Goal: Task Accomplishment & Management: Manage account settings

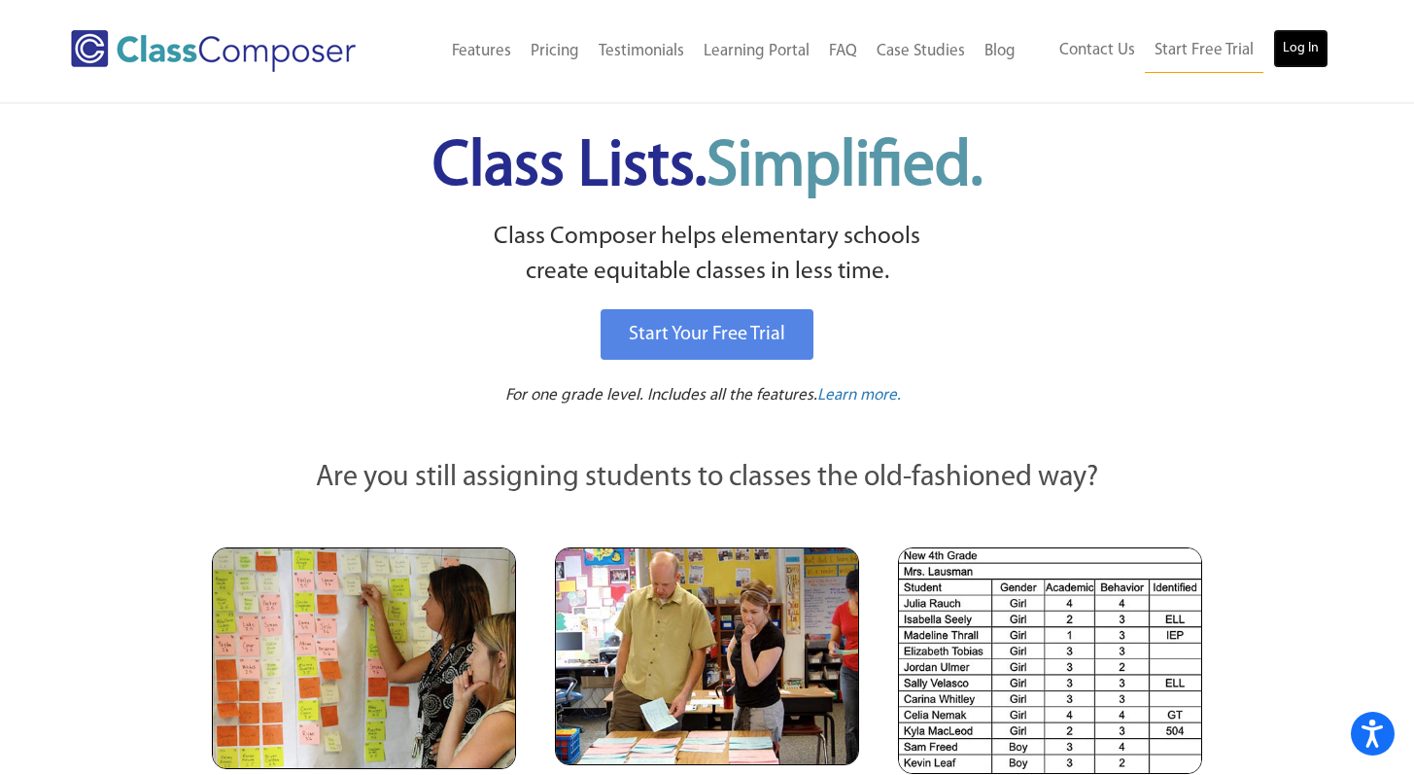
click at [1316, 53] on link "Log In" at bounding box center [1300, 48] width 55 height 39
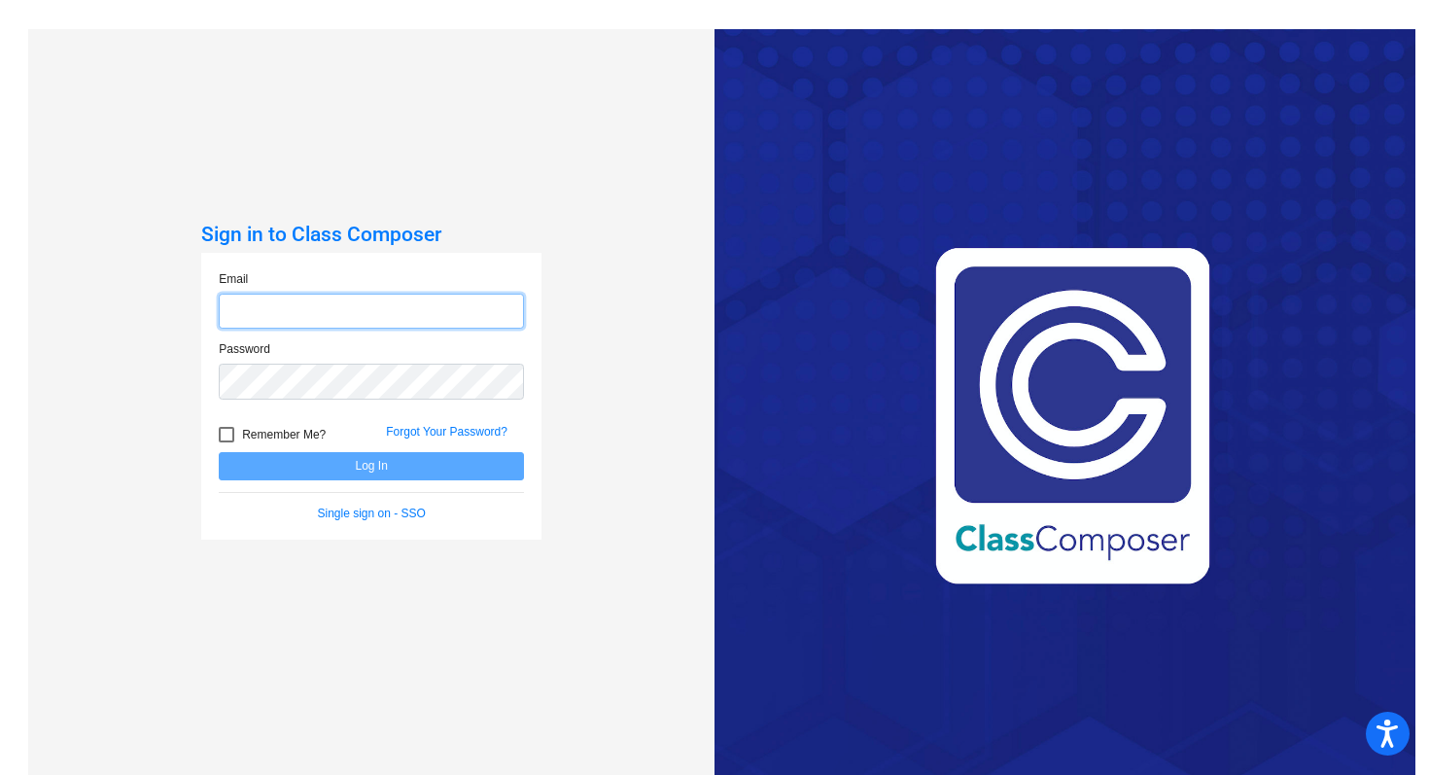
type input "kcrenshaw@niskyschools.org"
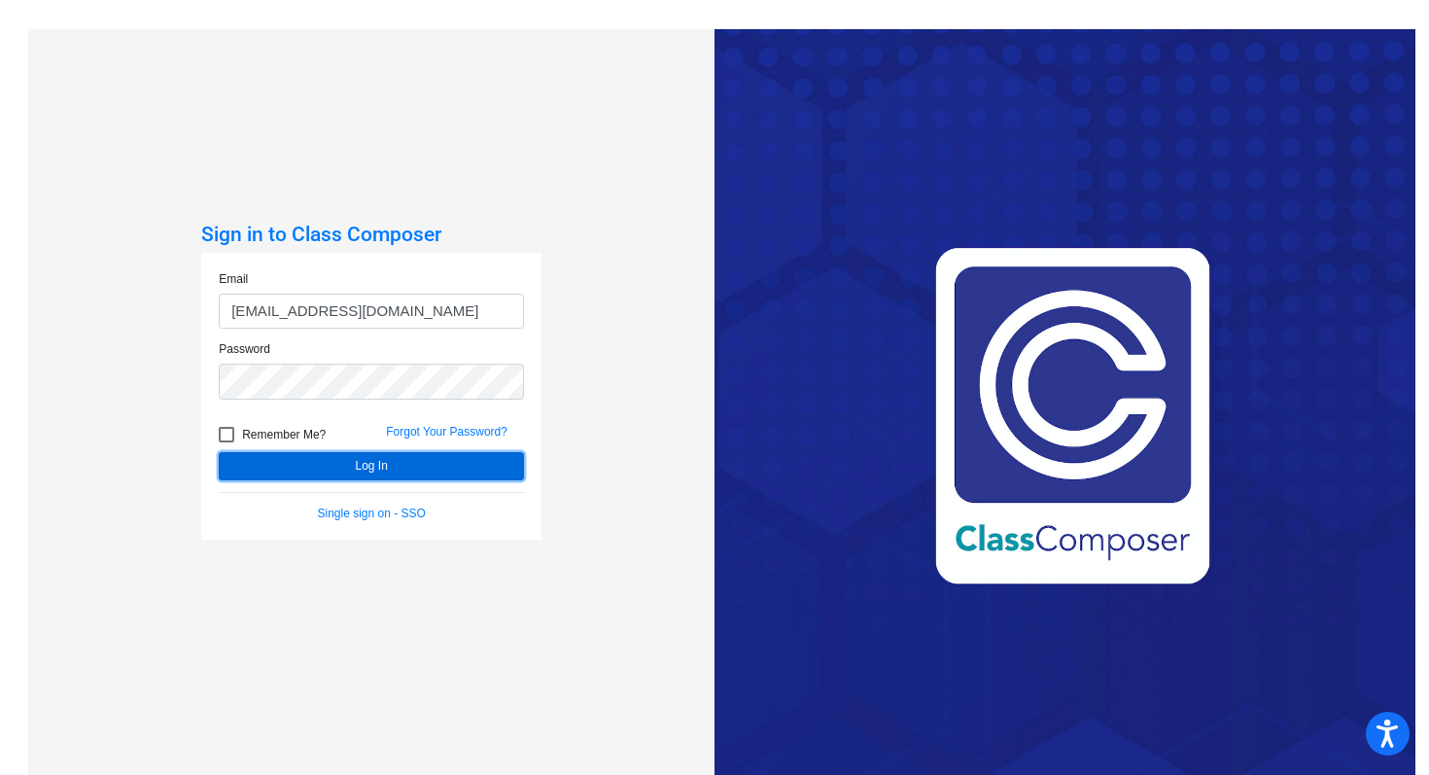
click at [450, 462] on button "Log In" at bounding box center [371, 466] width 305 height 28
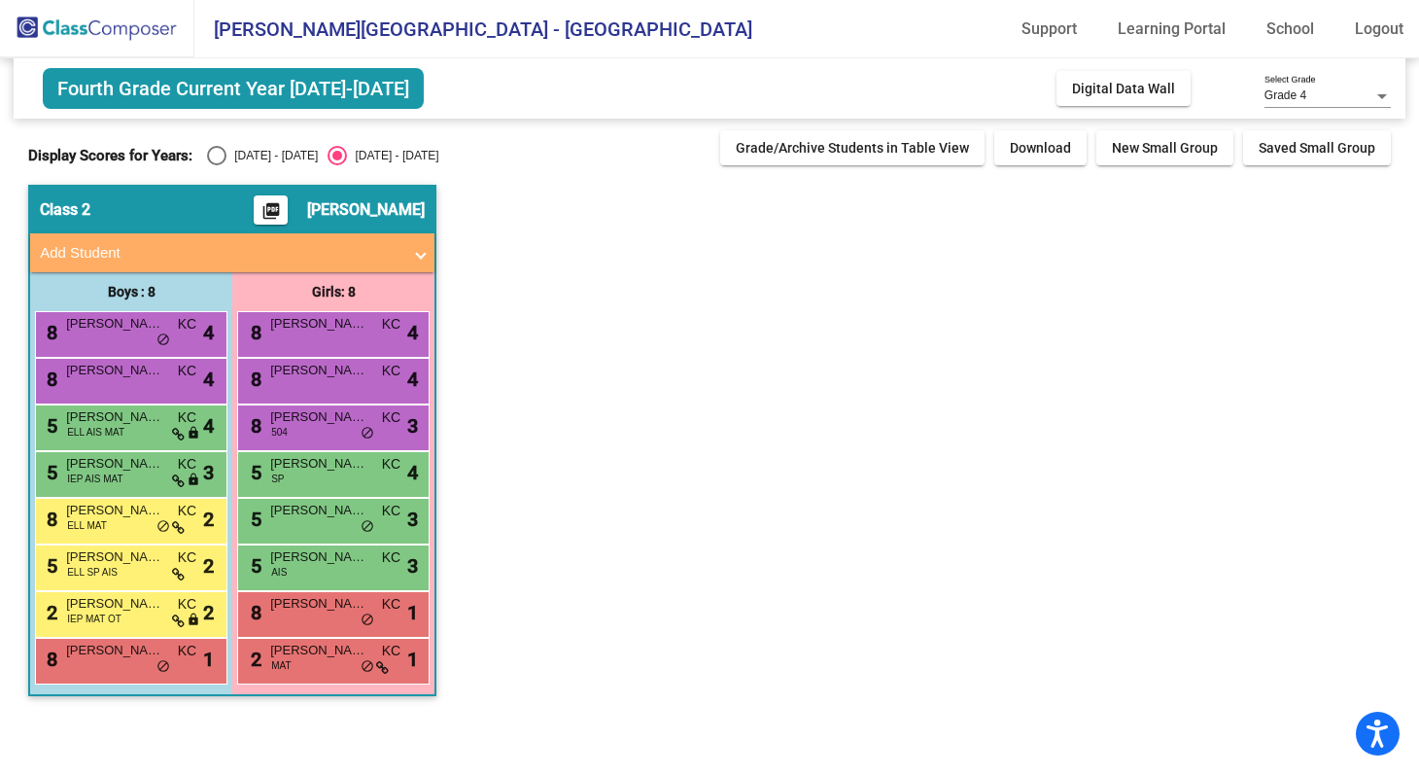
click at [220, 156] on div "Select an option" at bounding box center [216, 155] width 19 height 19
click at [217, 165] on input "2023 - 2024" at bounding box center [216, 165] width 1 height 1
radio input "true"
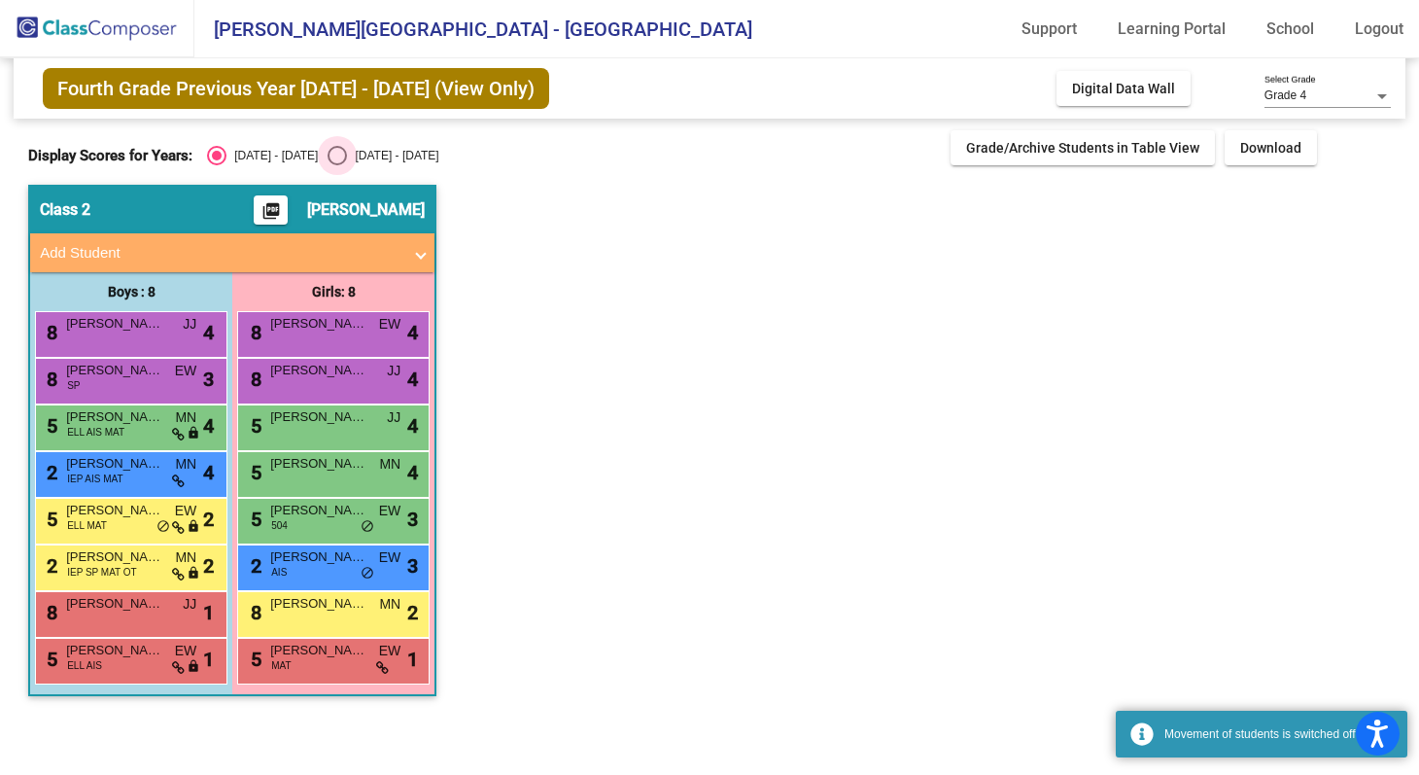
click at [328, 157] on div "Select an option" at bounding box center [337, 155] width 19 height 19
click at [336, 165] on input "2024 - 2025" at bounding box center [336, 165] width 1 height 1
radio input "true"
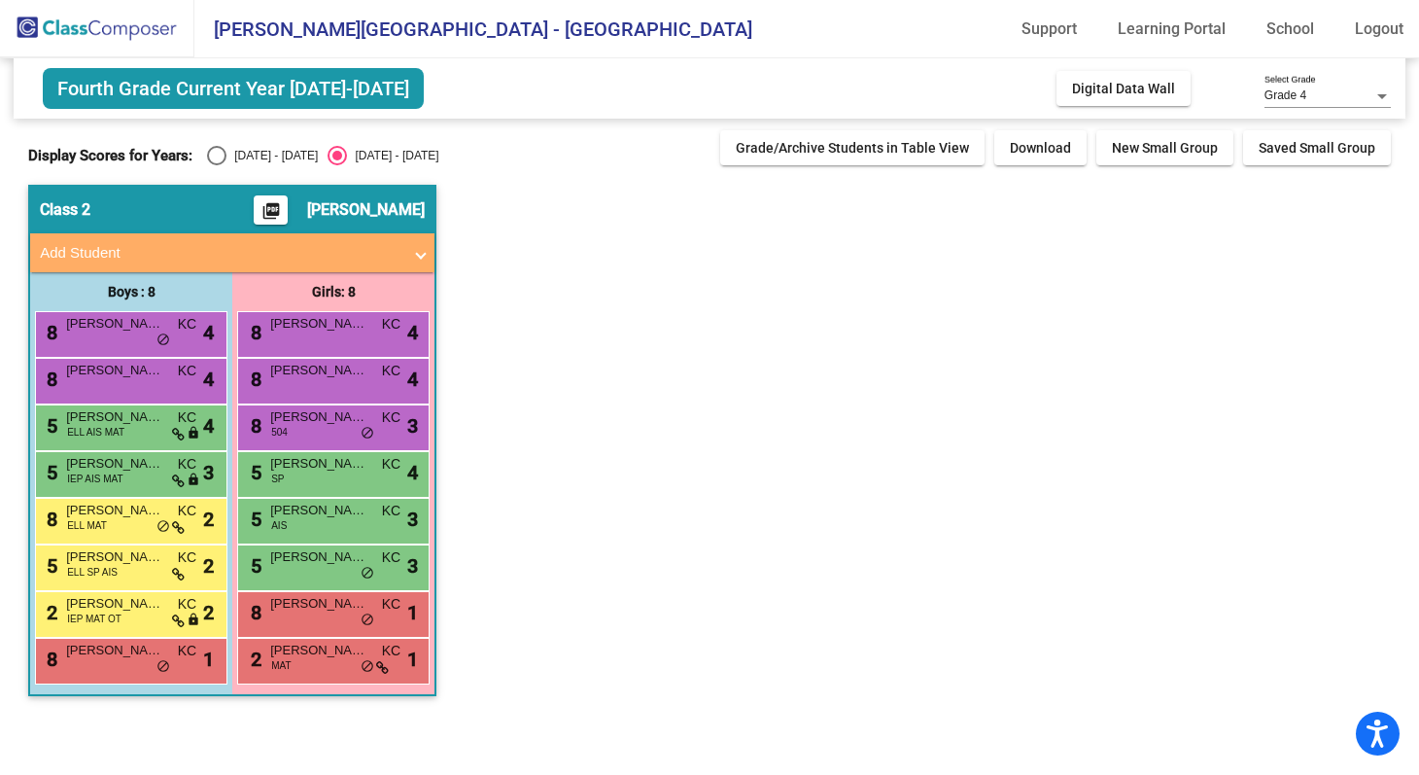
click at [310, 87] on span "Fourth Grade Current Year 2024-2025" at bounding box center [233, 88] width 381 height 41
click at [734, 318] on app-classroom "Class 2 picture_as_pdf Kimberly Crenshaw Add Student First Name Last Name Stude…" at bounding box center [709, 450] width 1363 height 531
click at [1289, 93] on span "Grade 4" at bounding box center [1286, 95] width 42 height 14
click at [1289, 94] on span "Grade 4" at bounding box center [1328, 96] width 126 height 35
click at [1161, 364] on app-classroom "Class 2 picture_as_pdf Kimberly Crenshaw Add Student First Name Last Name Stude…" at bounding box center [709, 450] width 1363 height 531
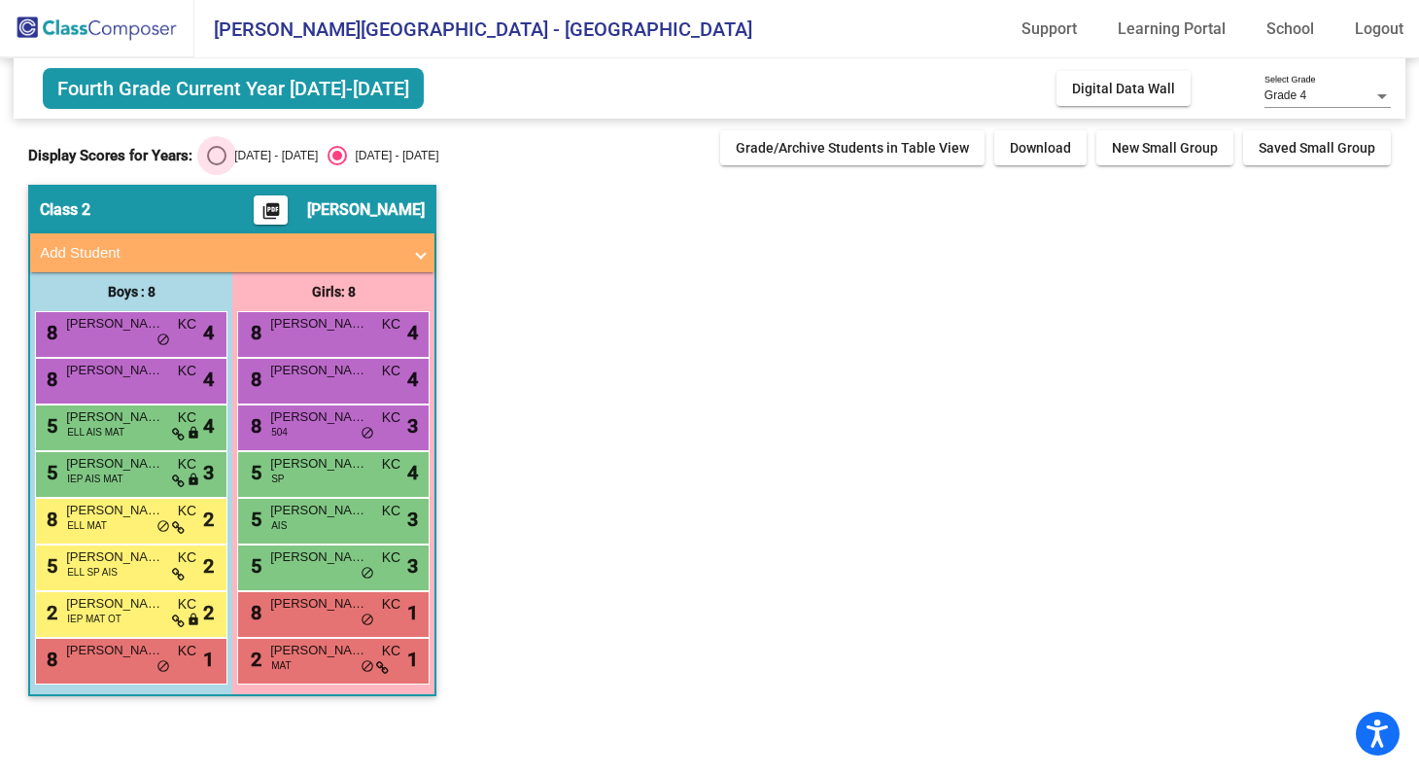
click at [234, 151] on div "2023 - 2024" at bounding box center [272, 155] width 91 height 17
click at [217, 165] on input "2023 - 2024" at bounding box center [216, 165] width 1 height 1
radio input "true"
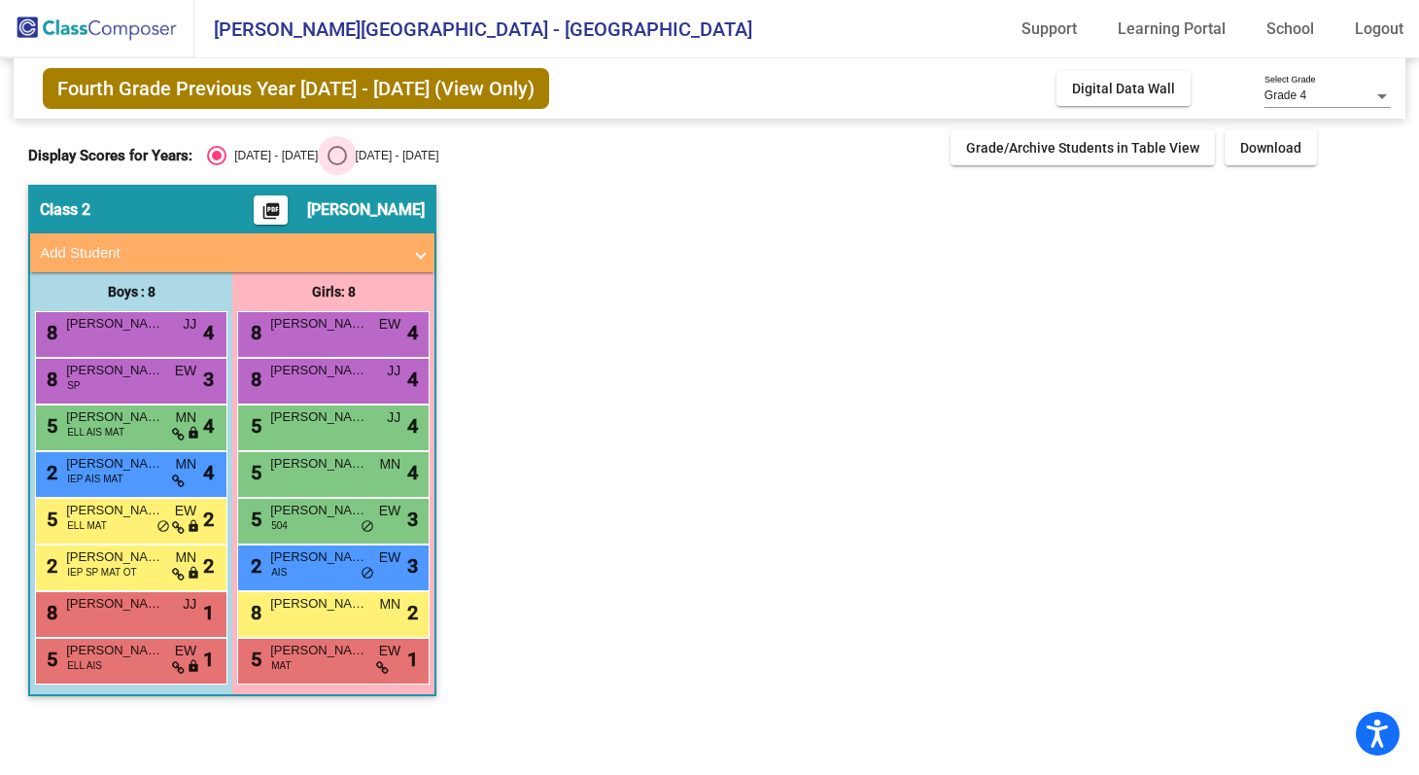
click at [347, 152] on div "2024 - 2025" at bounding box center [392, 155] width 91 height 17
click at [336, 165] on input "2024 - 2025" at bounding box center [336, 165] width 1 height 1
radio input "true"
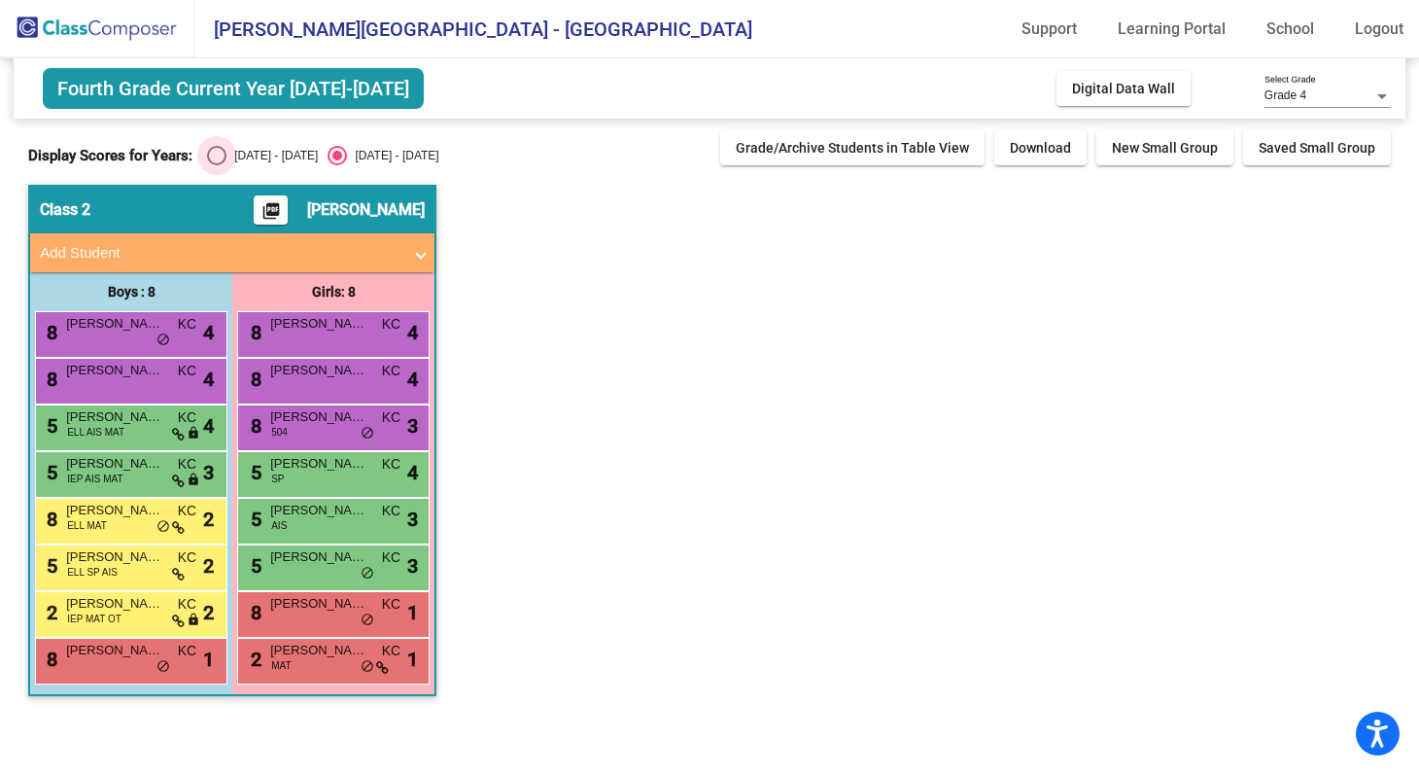
click at [269, 158] on div "2023 - 2024" at bounding box center [272, 155] width 91 height 17
click at [217, 165] on input "2023 - 2024" at bounding box center [216, 165] width 1 height 1
radio input "true"
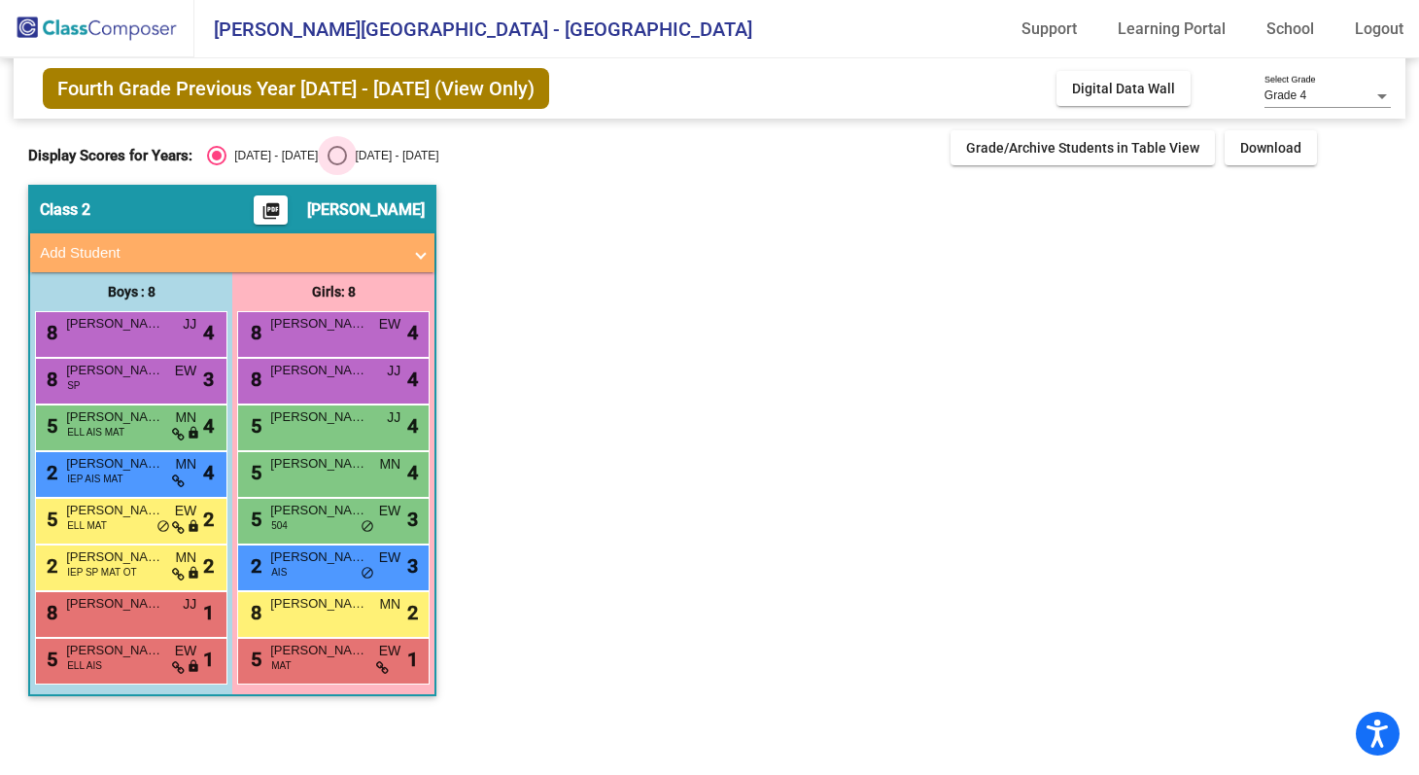
click at [361, 155] on div "2024 - 2025" at bounding box center [392, 155] width 91 height 17
click at [337, 165] on input "2024 - 2025" at bounding box center [336, 165] width 1 height 1
radio input "true"
